Goal: Task Accomplishment & Management: Use online tool/utility

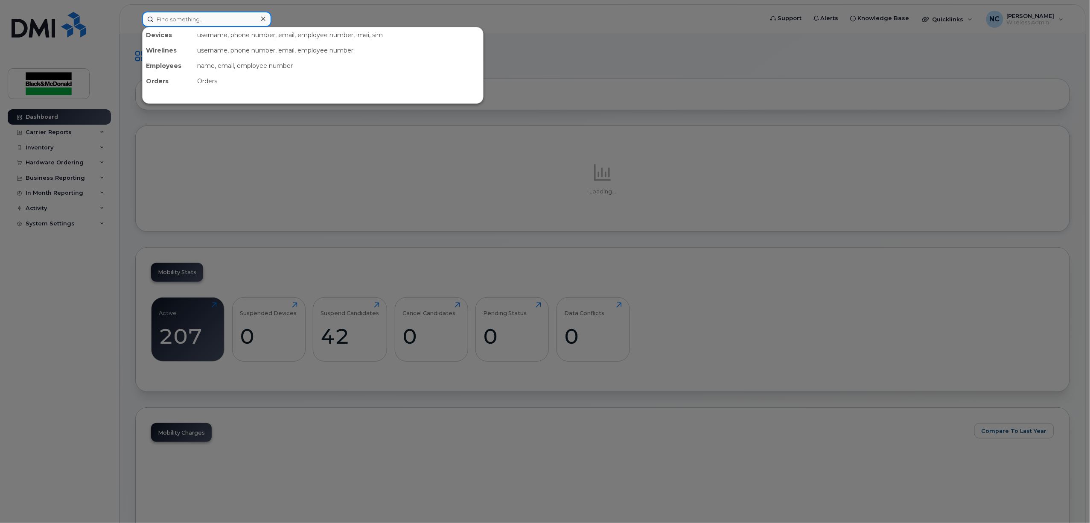
click at [231, 24] on input at bounding box center [206, 19] width 129 height 15
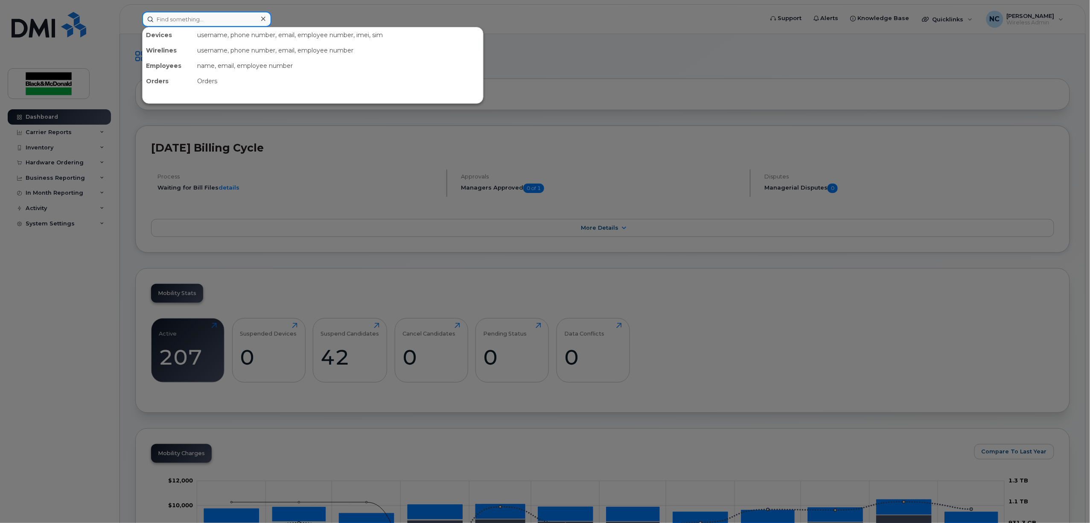
type input "e"
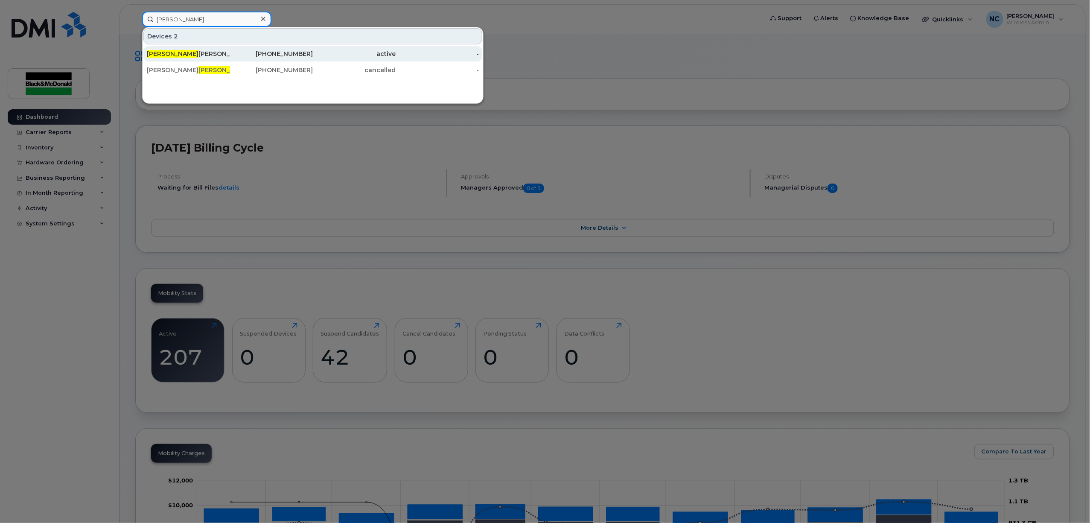
type input "[PERSON_NAME]"
click at [195, 53] on div "[PERSON_NAME]" at bounding box center [188, 54] width 83 height 9
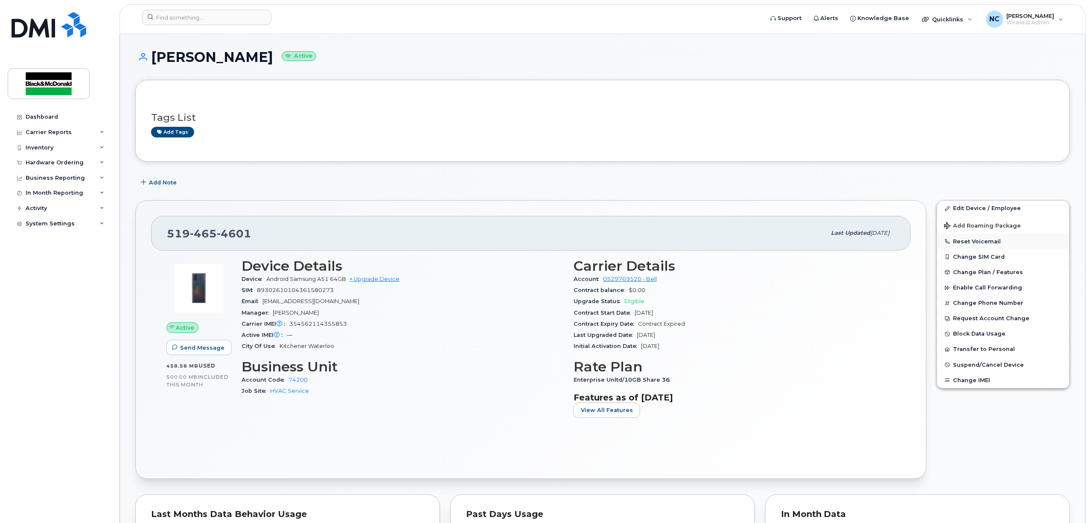
click at [981, 242] on button "Reset Voicemail" at bounding box center [1003, 241] width 132 height 15
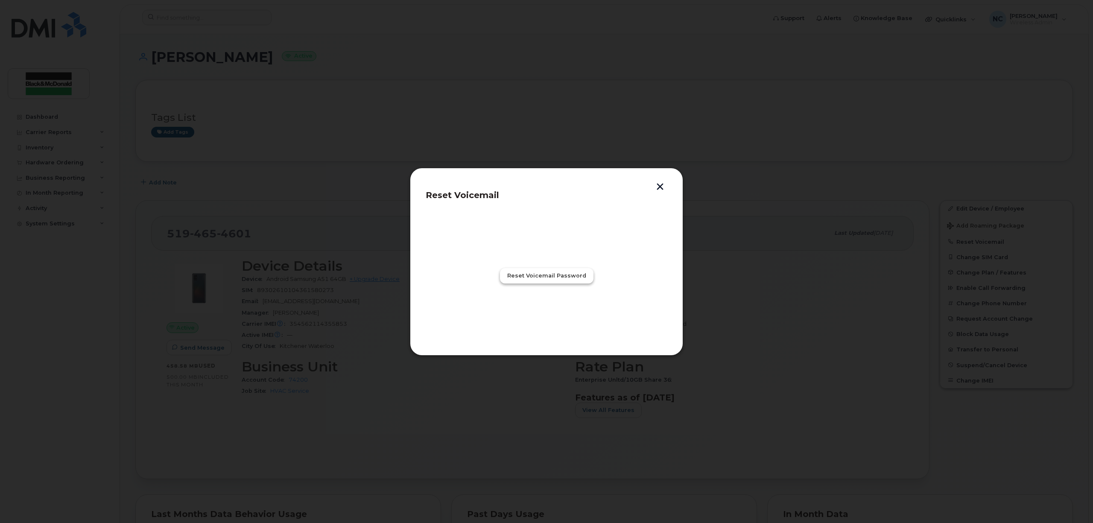
click at [578, 272] on span "Reset Voicemail Password" at bounding box center [546, 275] width 79 height 8
click at [555, 306] on button "Close" at bounding box center [546, 312] width 31 height 15
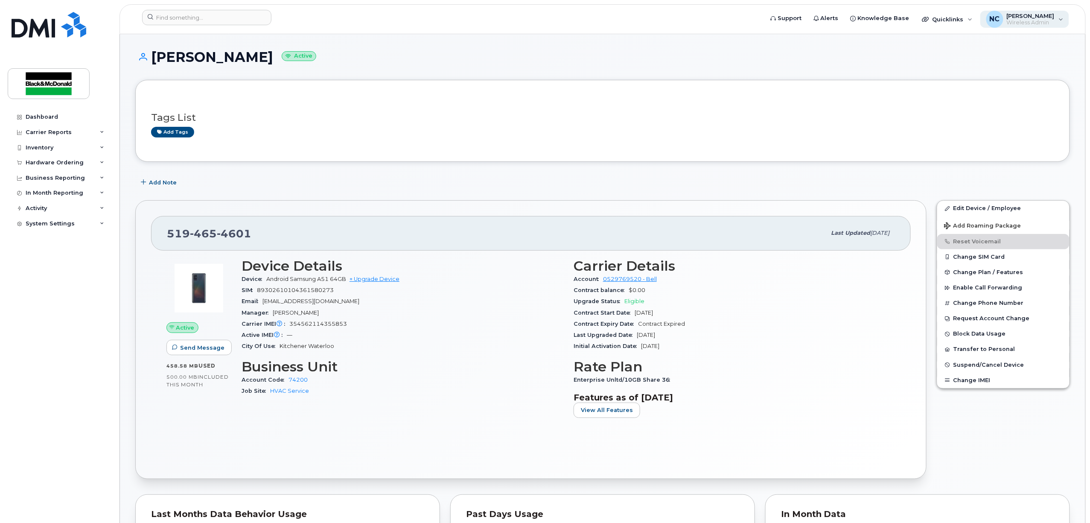
click at [1054, 26] on div "NC Nola Cressman Wireless Admin" at bounding box center [1024, 19] width 89 height 17
click at [967, 84] on div "Sign out" at bounding box center [1007, 84] width 123 height 16
